Goal: Navigation & Orientation: Go to known website

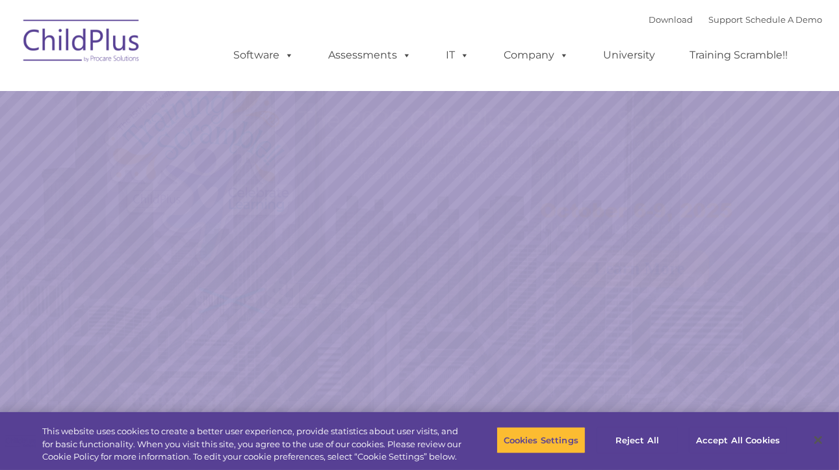
select select "MEDIUM"
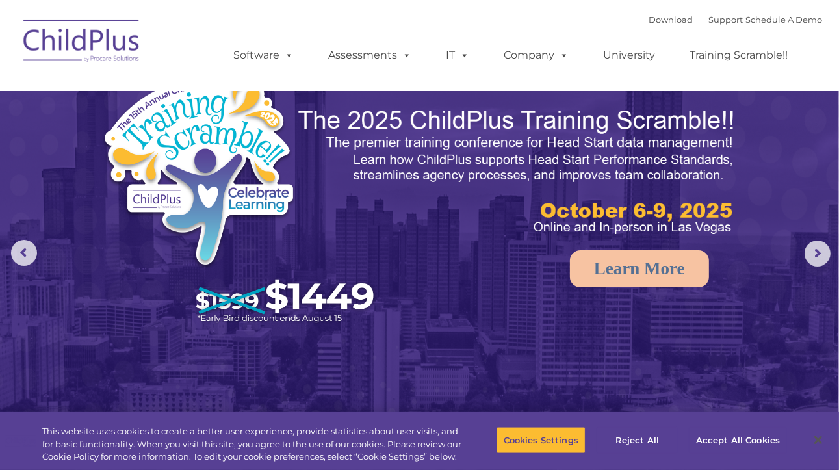
click at [89, 37] on img at bounding box center [82, 42] width 130 height 65
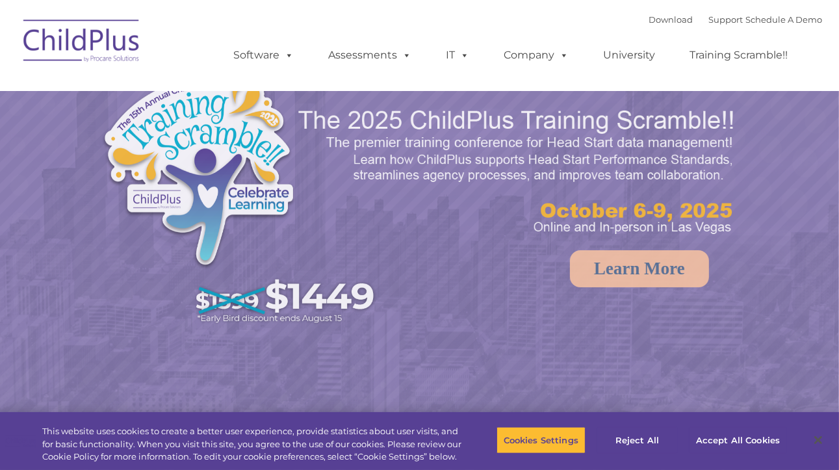
select select "MEDIUM"
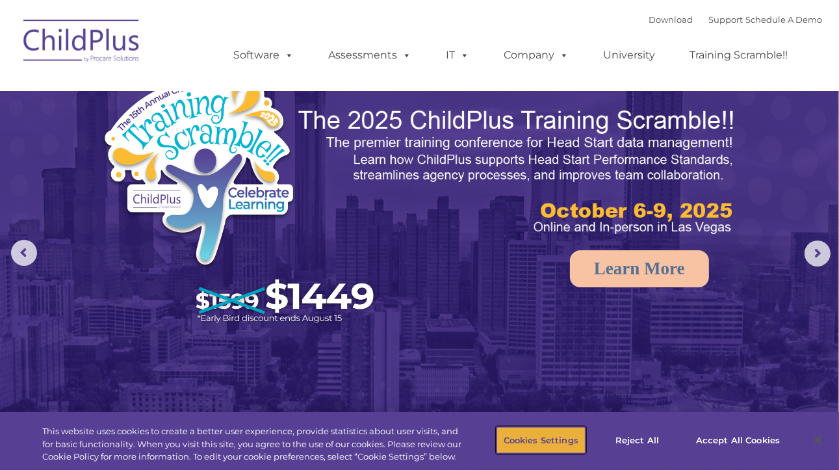
click at [549, 432] on button "Cookies Settings" at bounding box center [541, 439] width 89 height 27
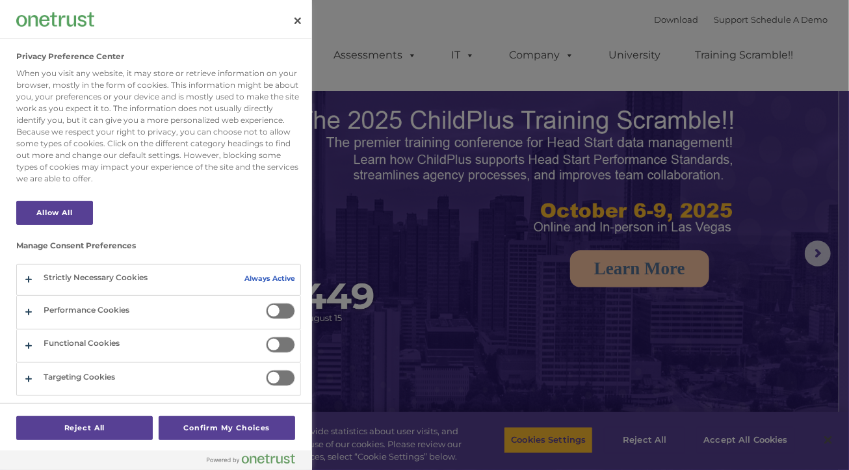
click at [273, 309] on span "Privacy Preference Center" at bounding box center [280, 311] width 29 height 16
click at [266, 303] on input "Performance Cookies" at bounding box center [266, 303] width 0 height 0
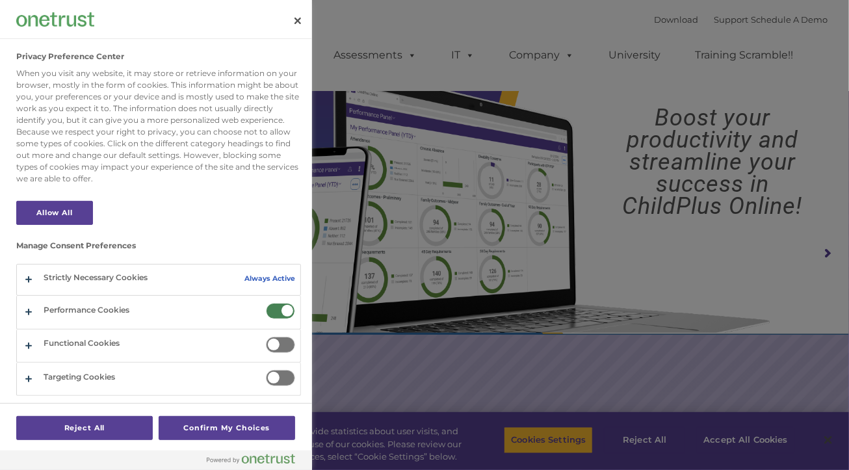
click at [275, 347] on span "Privacy Preference Center" at bounding box center [280, 345] width 29 height 16
click at [266, 337] on input "Functional Cookies" at bounding box center [266, 337] width 0 height 0
click at [276, 375] on span "Privacy Preference Center" at bounding box center [280, 378] width 29 height 16
click at [266, 370] on input "Targeting Cookies" at bounding box center [266, 370] width 0 height 0
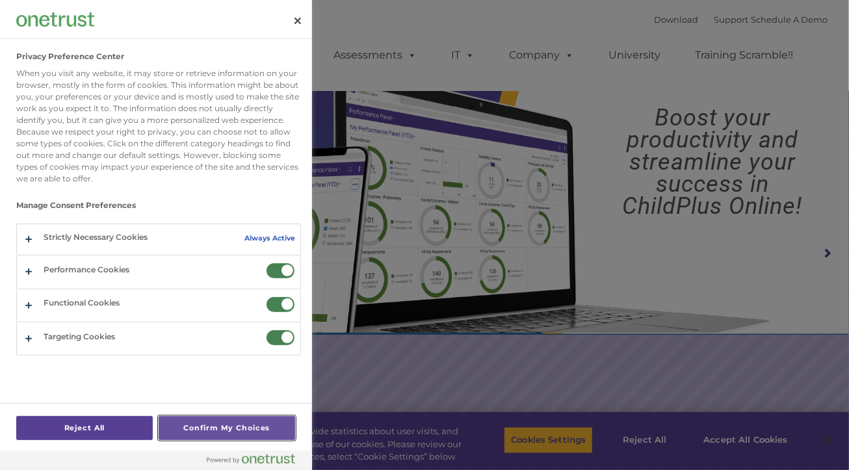
click at [254, 425] on button "Confirm My Choices" at bounding box center [227, 428] width 137 height 24
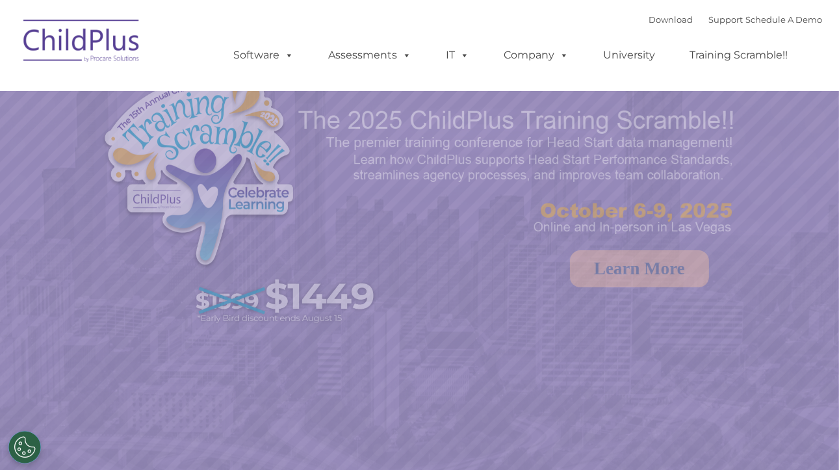
select select "MEDIUM"
